Goal: Find specific page/section: Find specific page/section

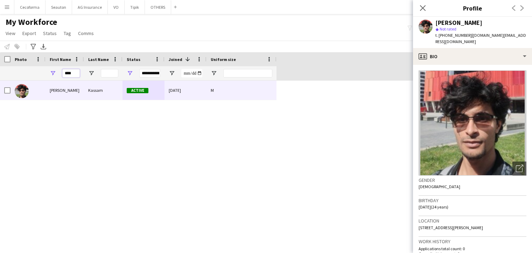
drag, startPoint x: 74, startPoint y: 71, endPoint x: 49, endPoint y: 71, distance: 24.8
click at [49, 71] on div "****" at bounding box center [64, 73] width 38 height 14
click at [421, 8] on icon "Close pop-in" at bounding box center [422, 8] width 7 height 7
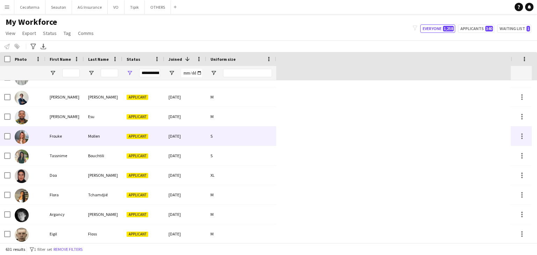
scroll to position [2742, 0]
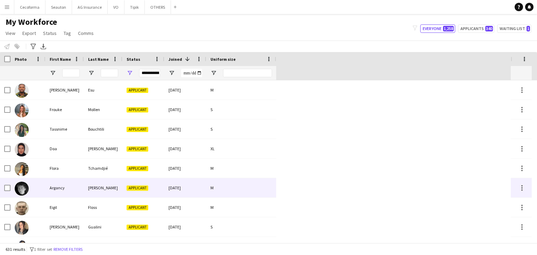
click at [54, 185] on div "Argancy" at bounding box center [64, 187] width 38 height 19
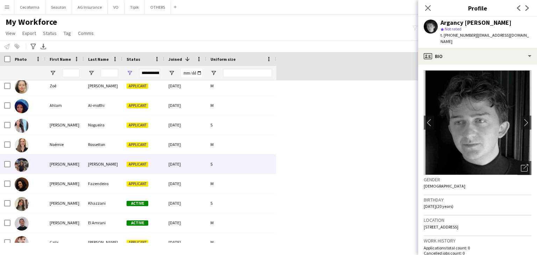
scroll to position [3302, 0]
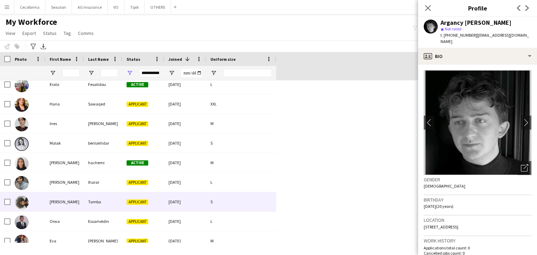
click at [62, 198] on div "[PERSON_NAME]" at bounding box center [64, 201] width 38 height 19
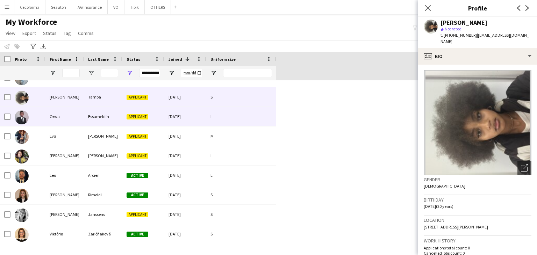
click at [57, 116] on div "Orwa" at bounding box center [64, 116] width 38 height 19
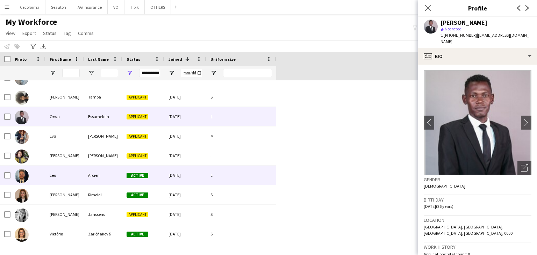
click at [59, 178] on div "Leo" at bounding box center [64, 175] width 38 height 19
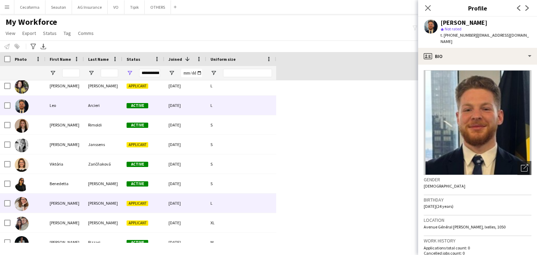
click at [67, 209] on div "[PERSON_NAME]" at bounding box center [64, 203] width 38 height 19
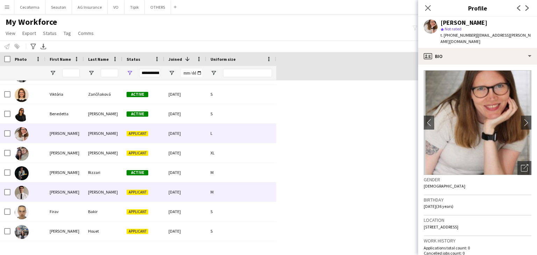
click at [65, 191] on div "[PERSON_NAME]" at bounding box center [64, 192] width 38 height 19
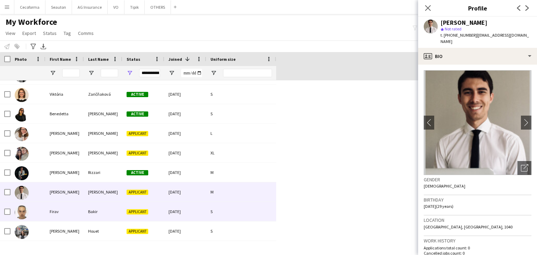
click at [65, 207] on div "Firav" at bounding box center [64, 211] width 38 height 19
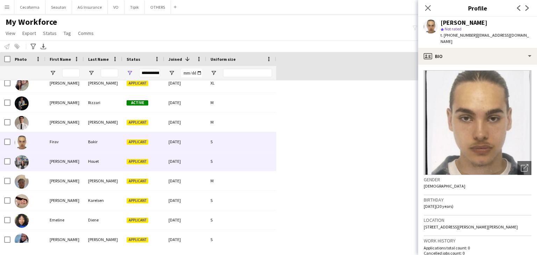
click at [60, 165] on div "[PERSON_NAME]" at bounding box center [64, 161] width 38 height 19
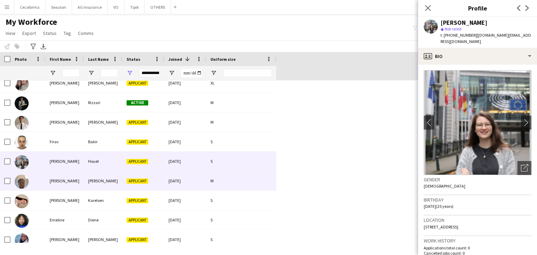
click at [60, 185] on div "[PERSON_NAME]" at bounding box center [64, 180] width 38 height 19
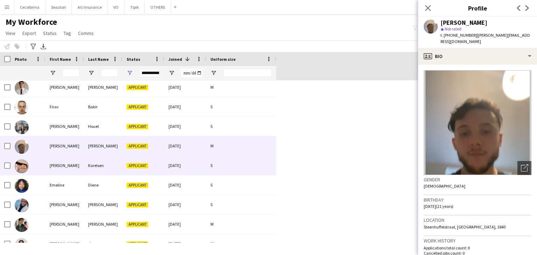
click at [60, 162] on div "[PERSON_NAME]" at bounding box center [64, 165] width 38 height 19
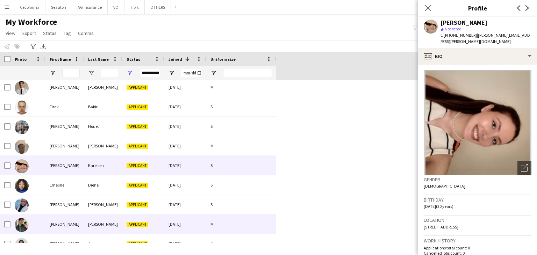
click at [62, 221] on div "[PERSON_NAME]" at bounding box center [64, 224] width 38 height 19
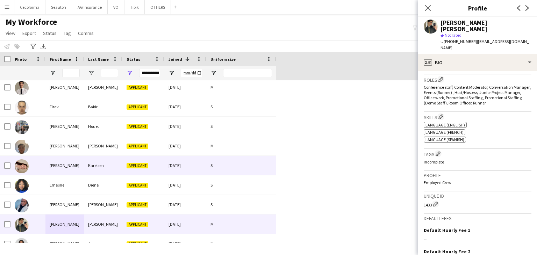
scroll to position [3827, 0]
